Goal: Task Accomplishment & Management: Manage account settings

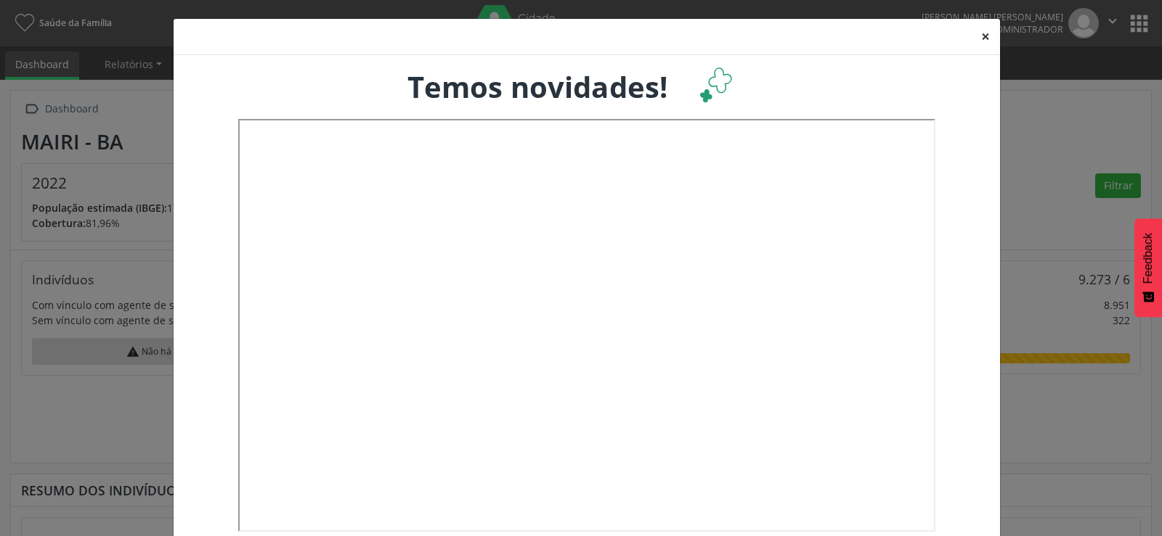
click at [979, 35] on button "×" at bounding box center [985, 37] width 29 height 36
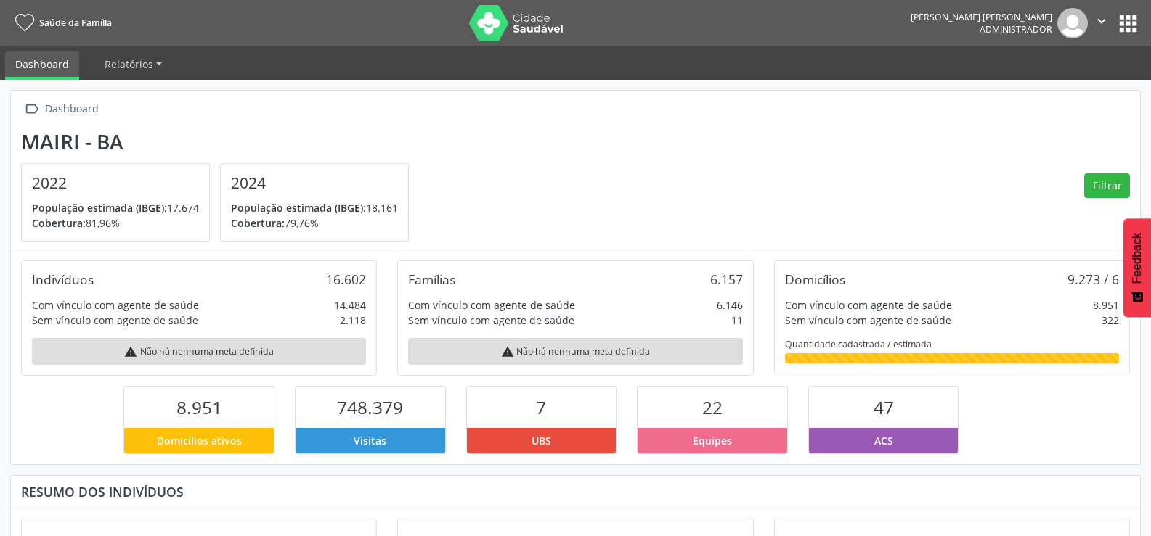
click at [1131, 25] on button "apps" at bounding box center [1127, 23] width 25 height 25
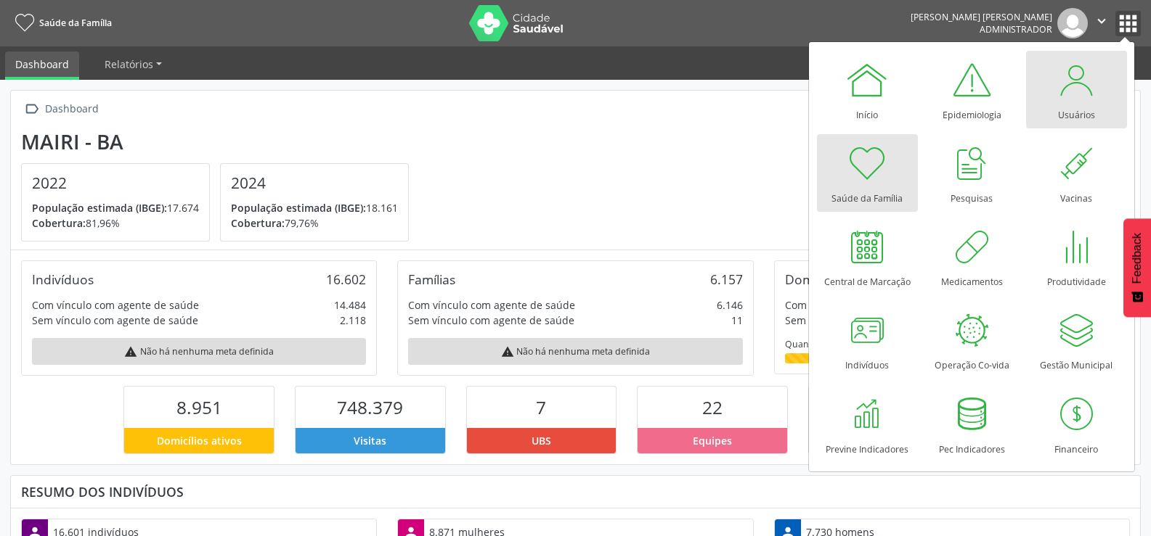
scroll to position [241, 377]
click at [1077, 96] on div at bounding box center [1076, 80] width 44 height 44
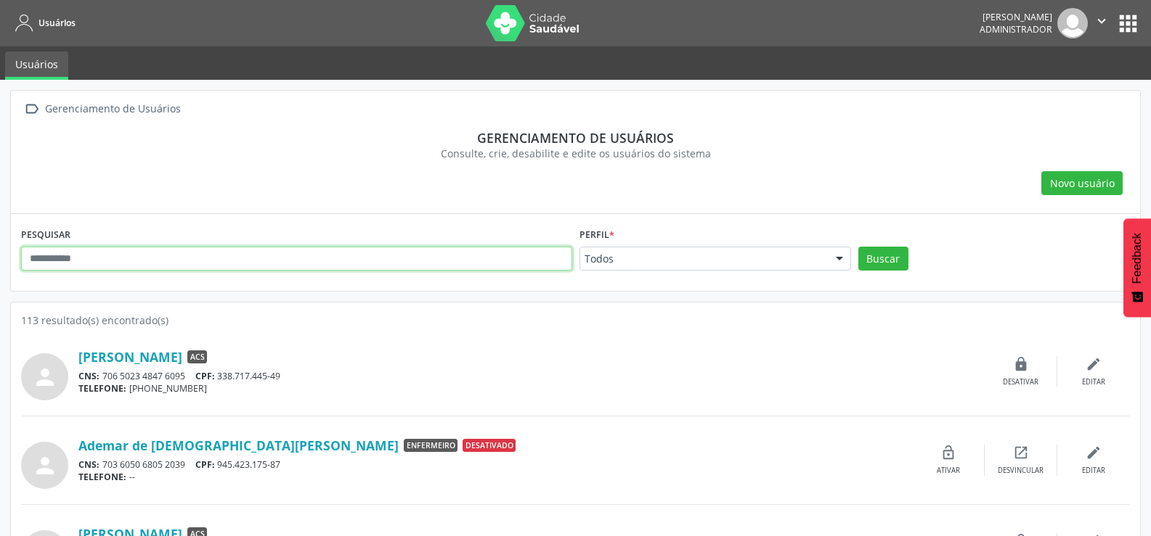
click at [150, 261] on input "text" at bounding box center [296, 259] width 551 height 25
type input "******"
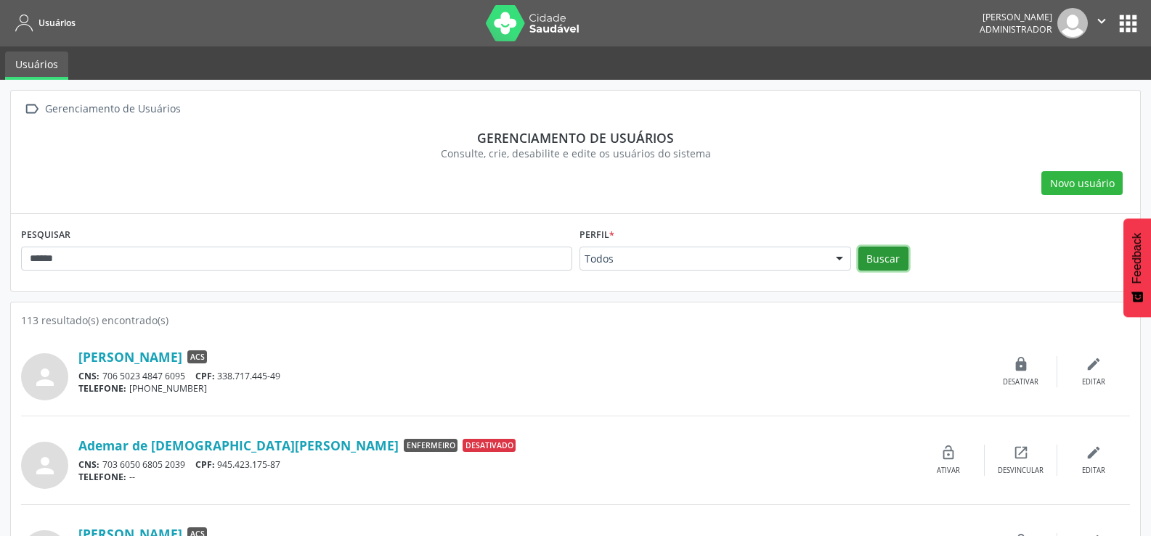
click at [884, 256] on button "Buscar" at bounding box center [883, 259] width 50 height 25
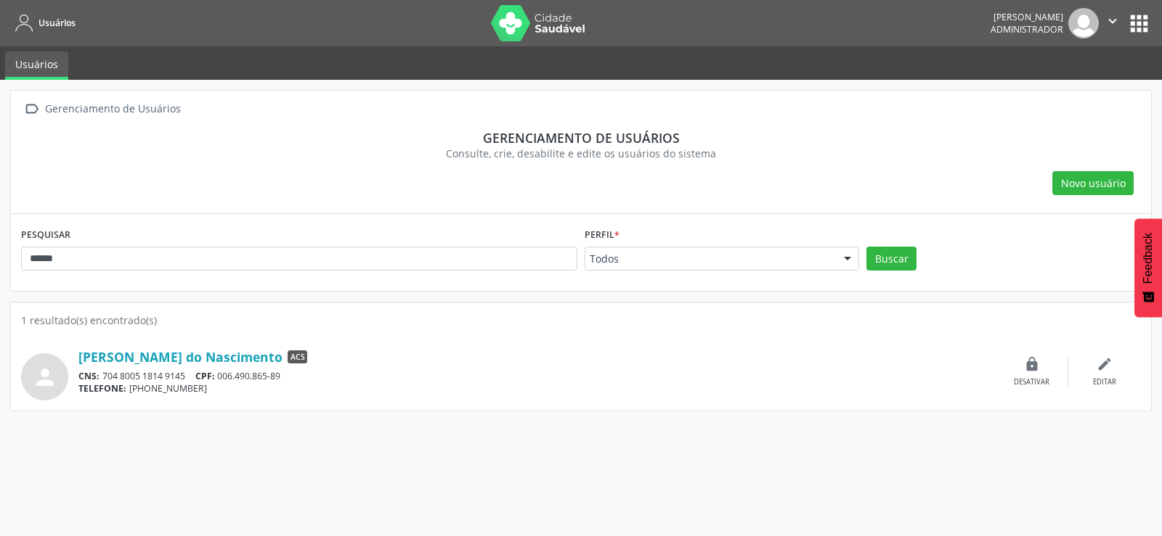
drag, startPoint x: 225, startPoint y: 376, endPoint x: 302, endPoint y: 380, distance: 77.1
click at [302, 380] on div "CNS: 704 8005 1814 9145 CPF: 006.490.865-89" at bounding box center [536, 376] width 917 height 12
copy div "006.490.865-89"
click at [1109, 370] on icon "edit" at bounding box center [1104, 364] width 16 height 16
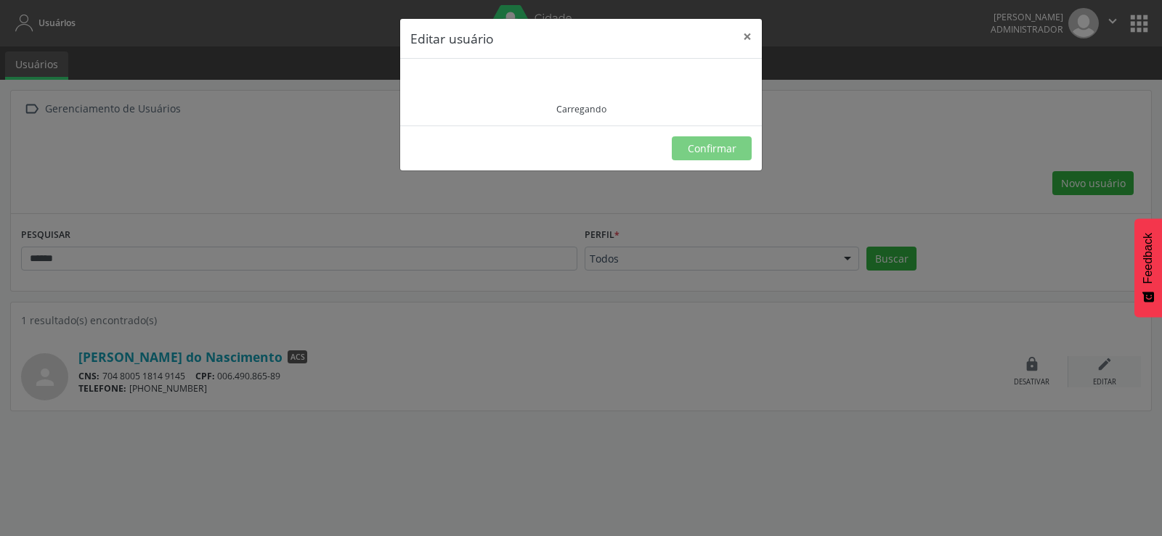
type input "**********"
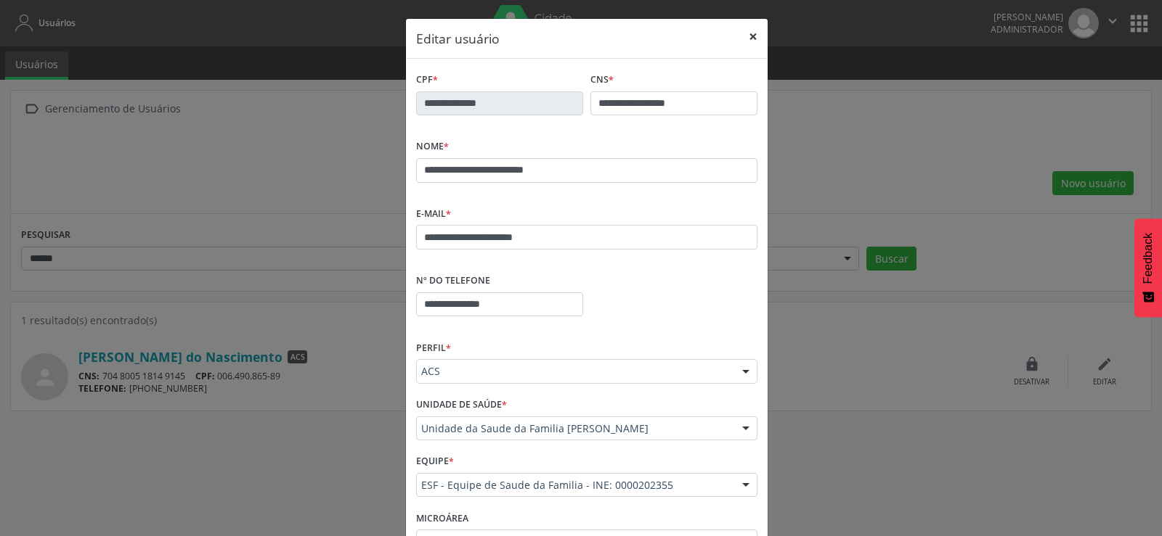
click at [750, 34] on button "×" at bounding box center [752, 37] width 29 height 36
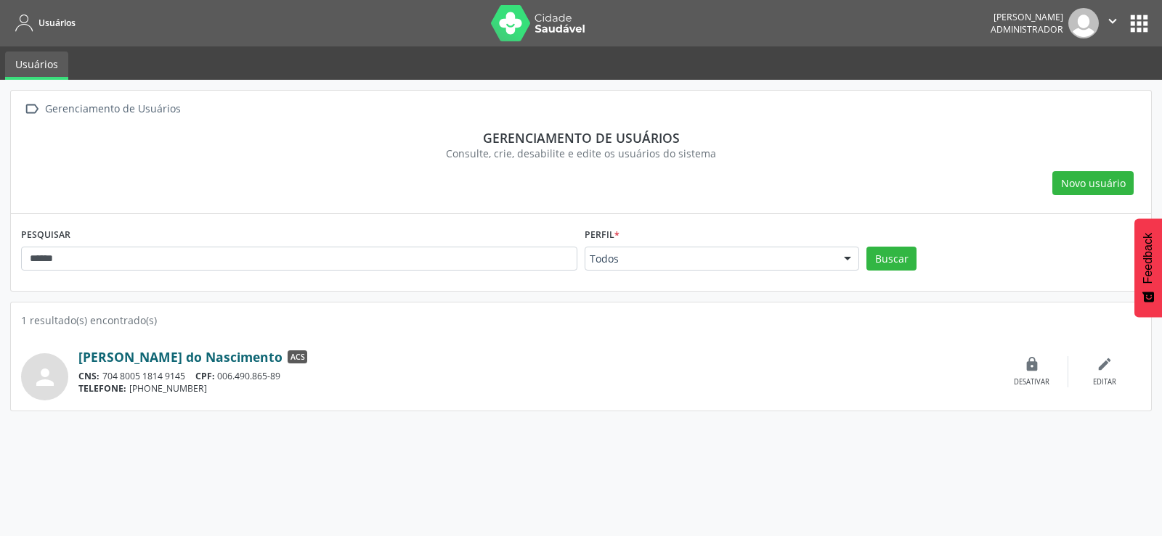
click at [195, 357] on link "Dorica Macedo do Nascimento" at bounding box center [180, 357] width 204 height 16
